Goal: Task Accomplishment & Management: Manage account settings

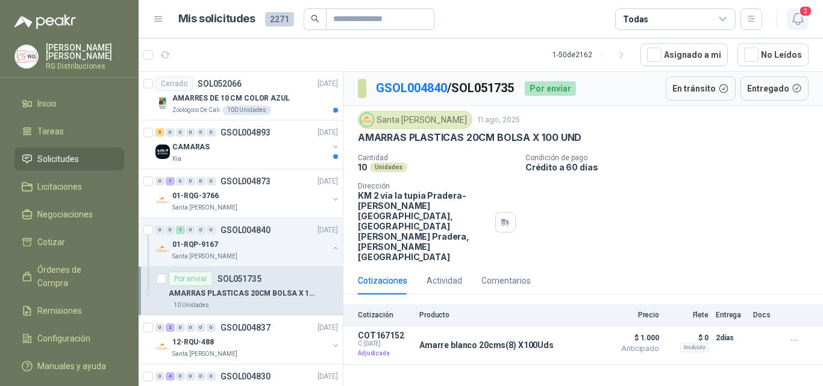
click at [808, 19] on button "2" at bounding box center [798, 19] width 22 height 22
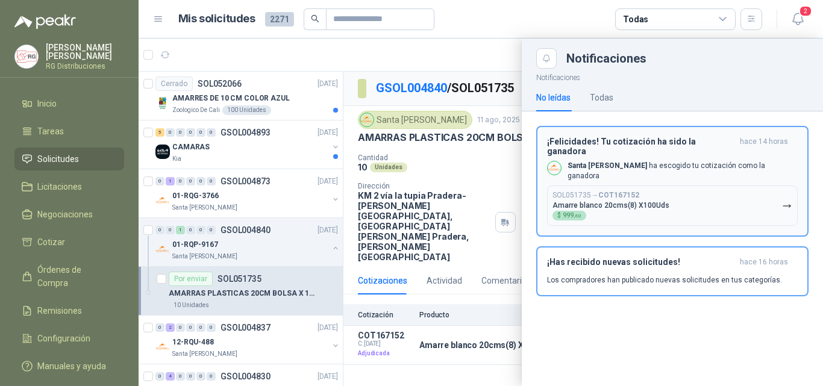
click at [677, 163] on p "Santa [PERSON_NAME] ha escogido tu cotización como la ganadora" at bounding box center [683, 171] width 230 height 20
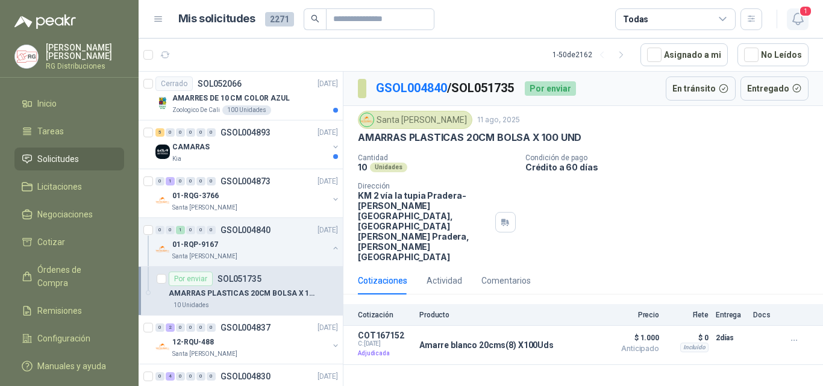
click at [797, 22] on icon "button" at bounding box center [797, 18] width 15 height 15
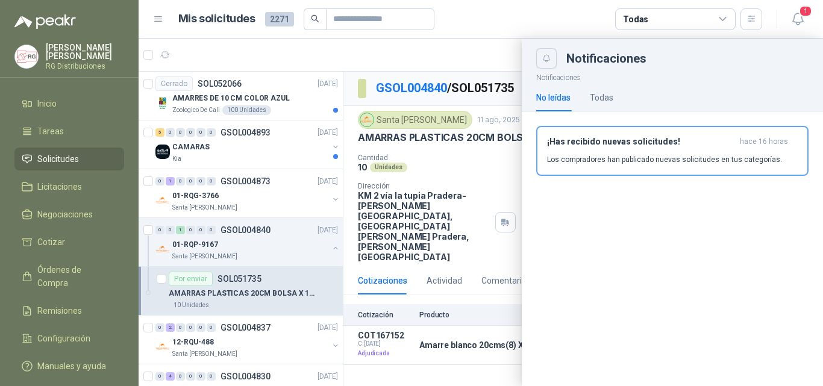
click at [545, 55] on icon "Close" at bounding box center [547, 59] width 10 height 10
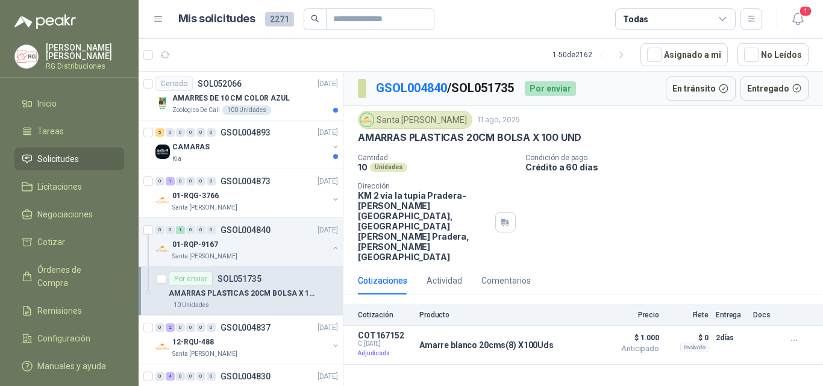
click at [810, 22] on header "Mis solicitudes 2271 Todas 1" at bounding box center [481, 19] width 684 height 39
click at [802, 21] on icon "button" at bounding box center [797, 18] width 10 height 11
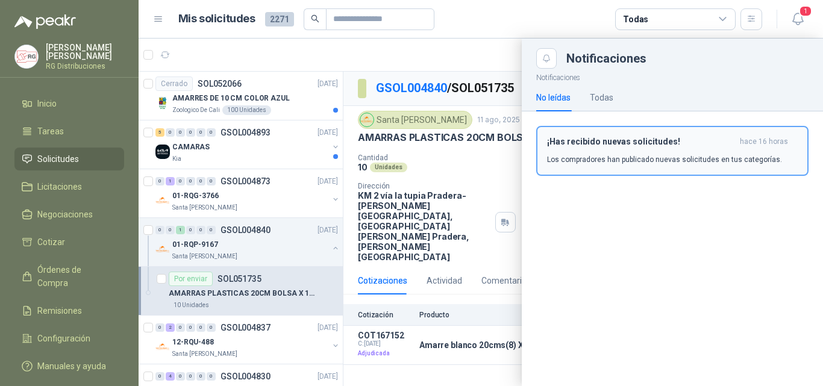
click at [658, 160] on p "Los compradores han publicado nuevas solicitudes en tus categorías." at bounding box center [664, 159] width 235 height 11
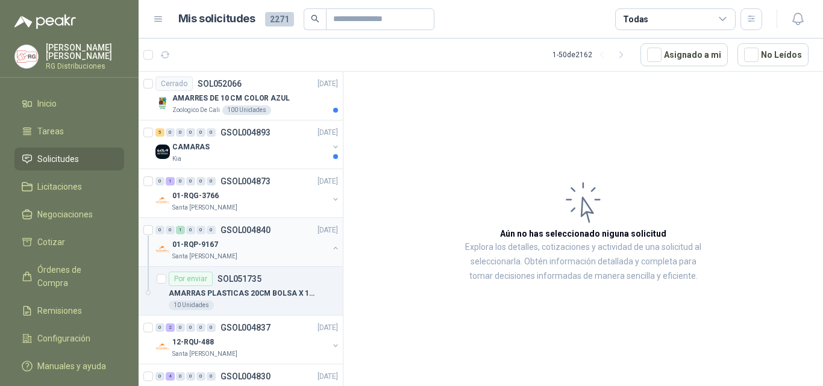
click at [271, 248] on div "01-RQP-9167" at bounding box center [250, 244] width 156 height 14
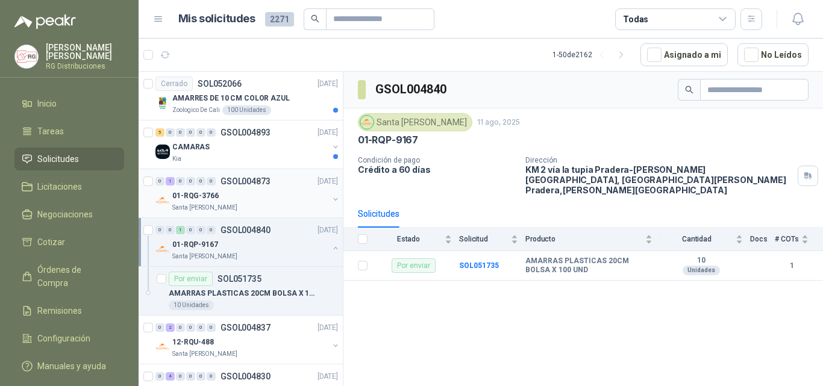
click at [262, 201] on div "01-RQG-3766" at bounding box center [250, 196] width 156 height 14
click at [283, 91] on div "AMARRES DE 10 CM COLOR AZUL" at bounding box center [255, 98] width 166 height 14
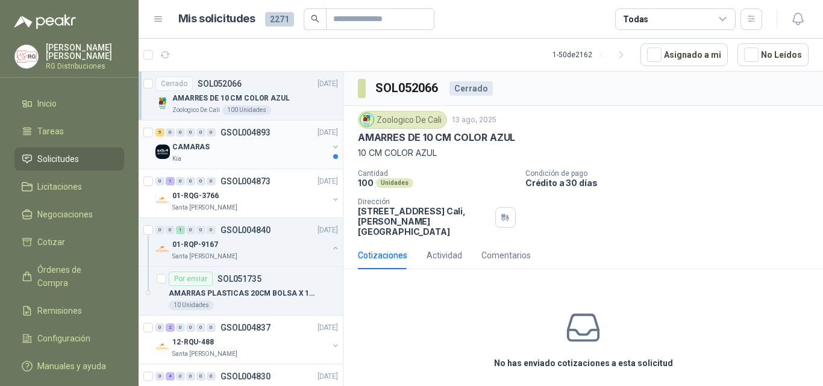
click at [264, 145] on div "CAMARAS" at bounding box center [250, 147] width 156 height 14
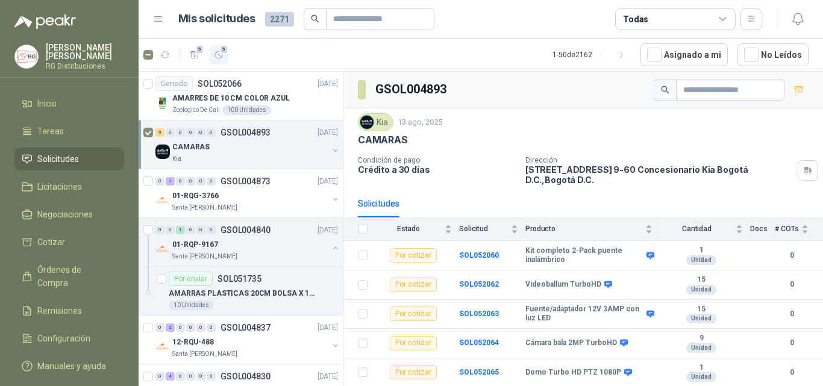
click at [225, 48] on span "5" at bounding box center [224, 50] width 8 height 10
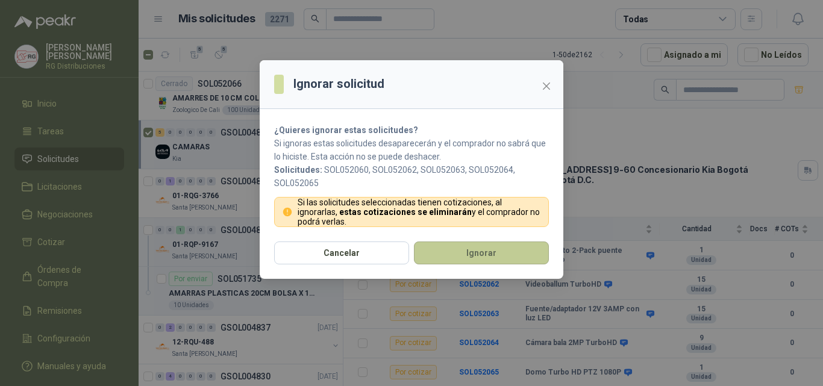
click at [472, 249] on button "Ignorar" at bounding box center [481, 253] width 135 height 23
